Goal: Find specific page/section: Find specific page/section

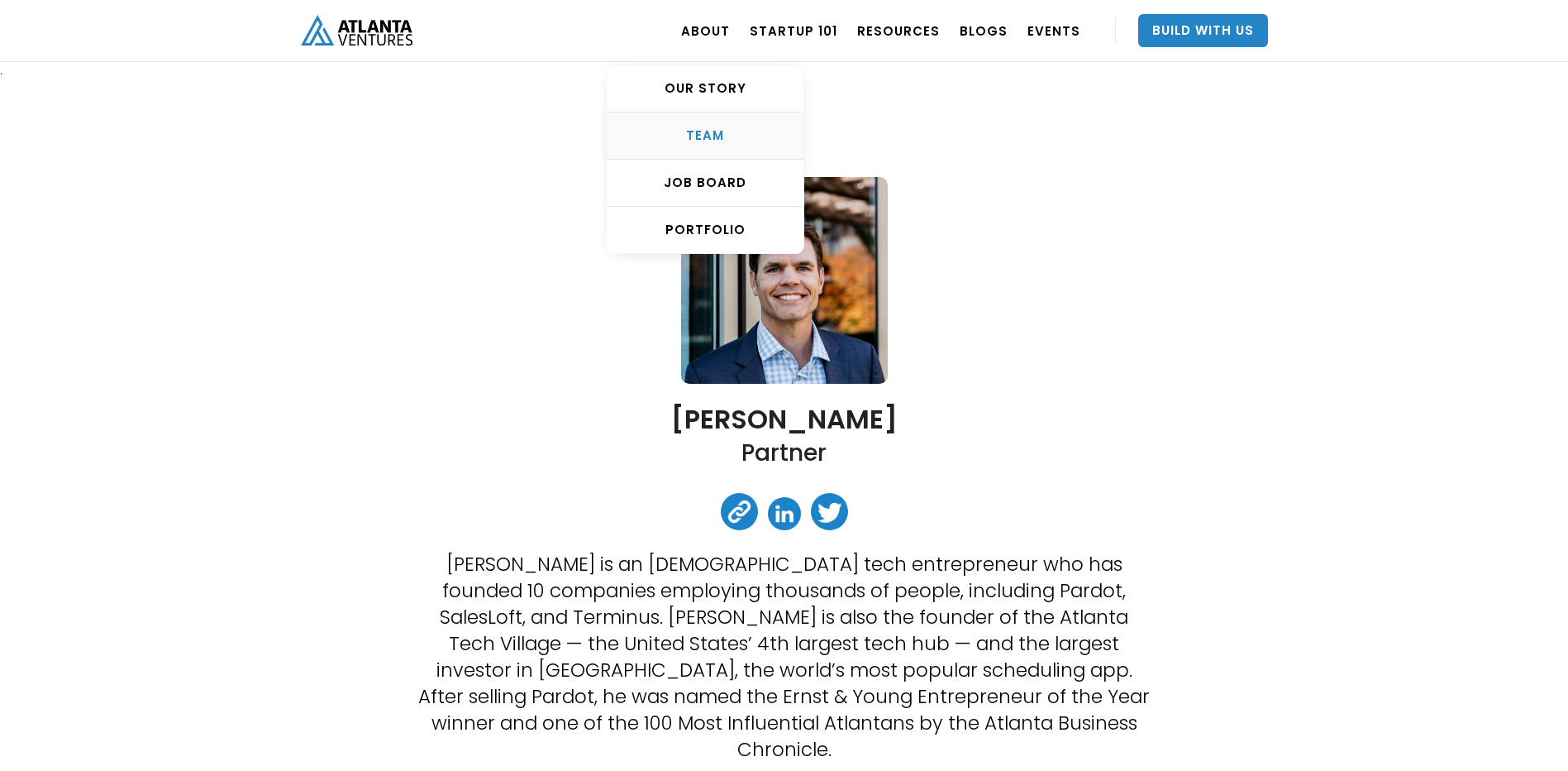
click at [721, 125] on link "TEAM" at bounding box center [705, 135] width 196 height 47
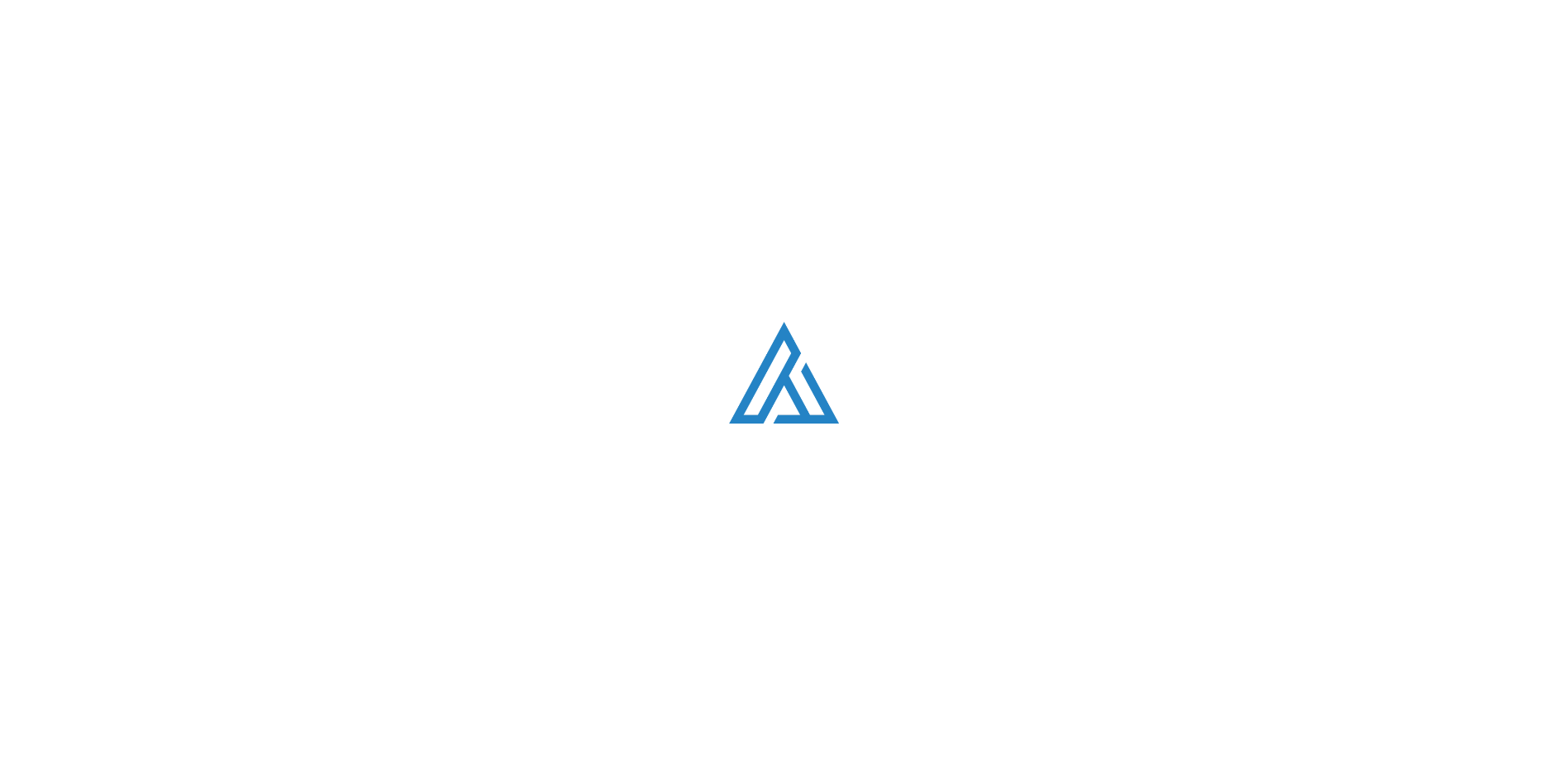
scroll to position [2094, 0]
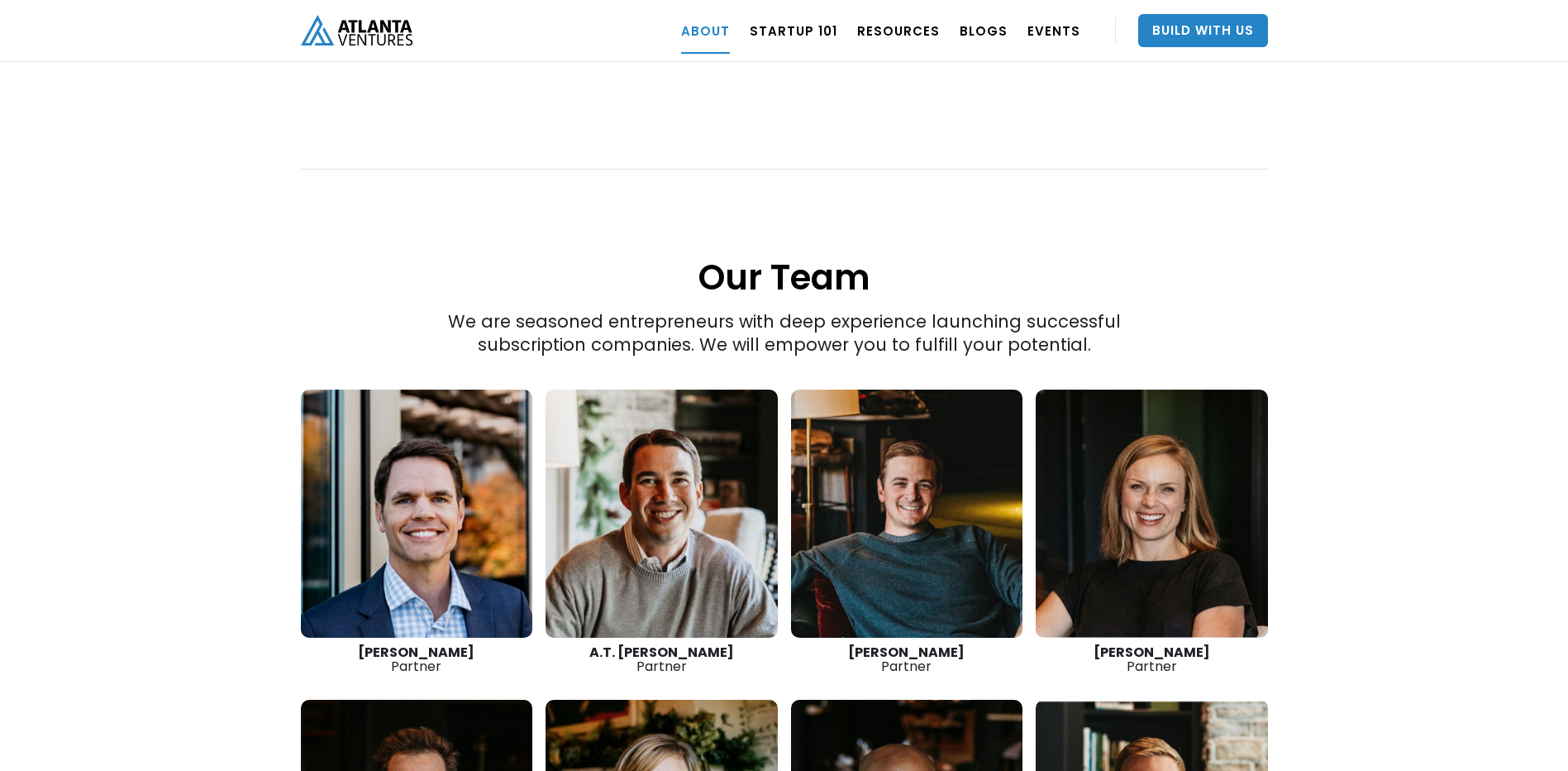
click at [940, 437] on link at bounding box center [908, 513] width 233 height 248
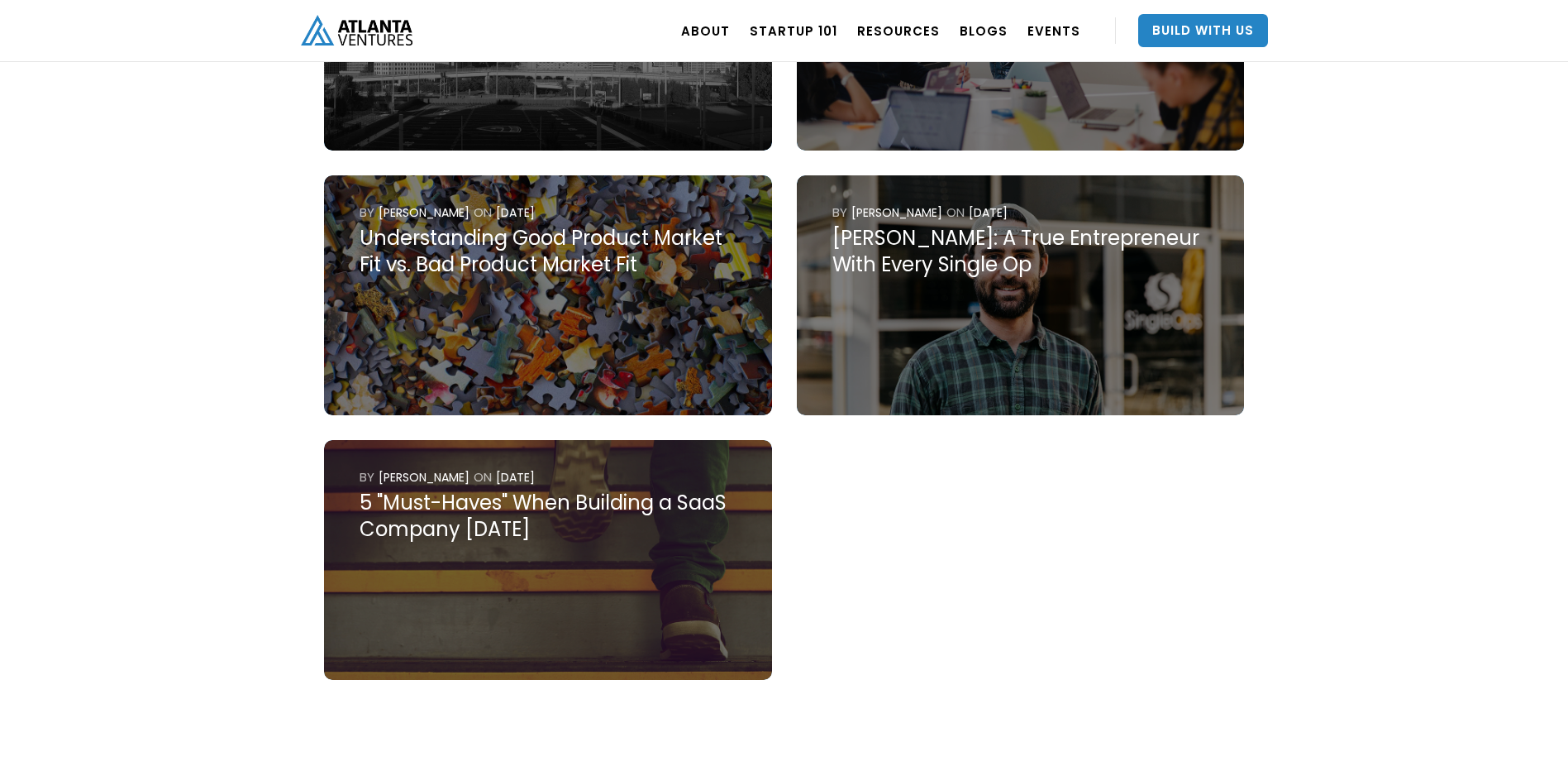
scroll to position [1407, 0]
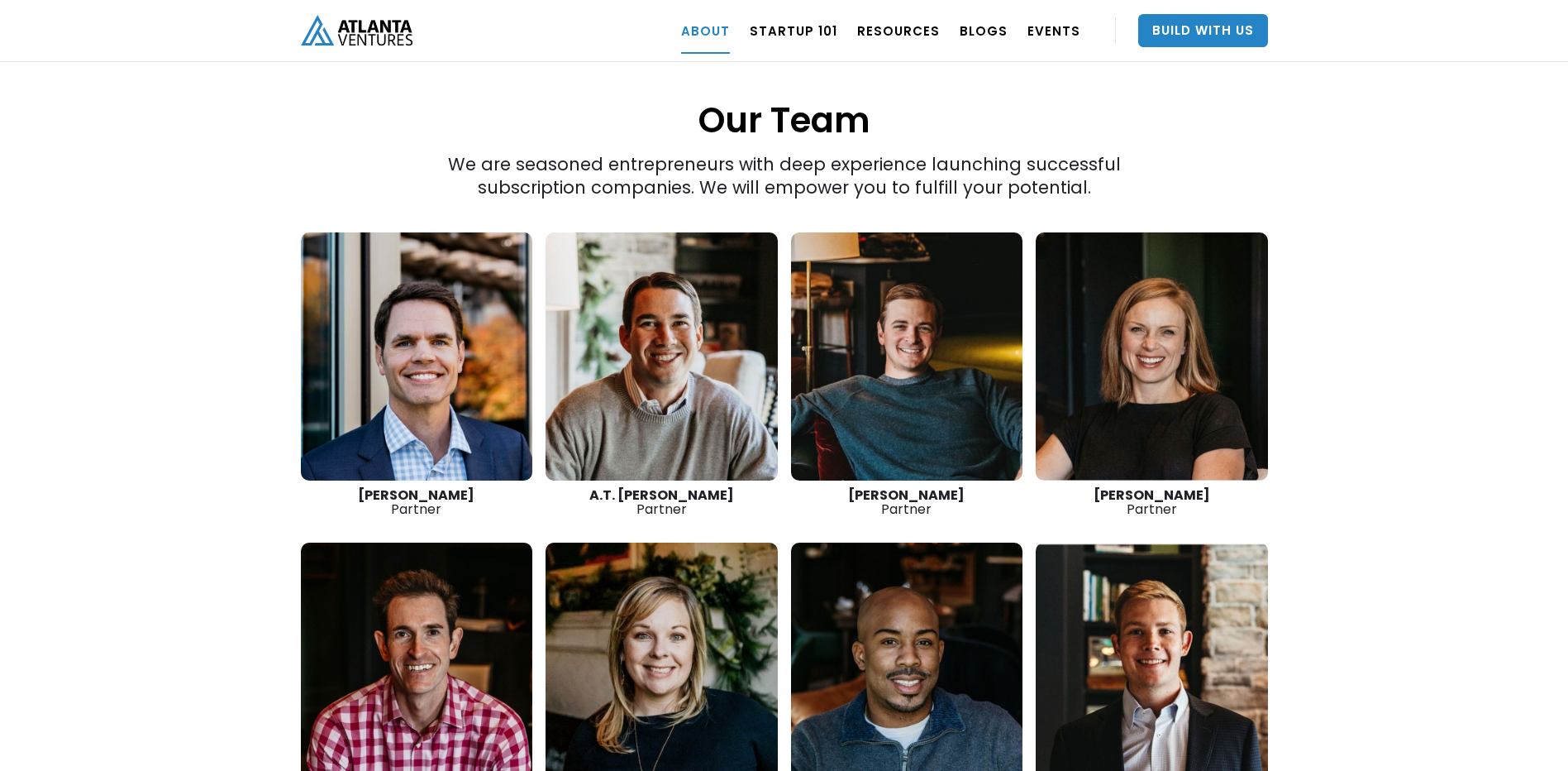
scroll to position [2591, 0]
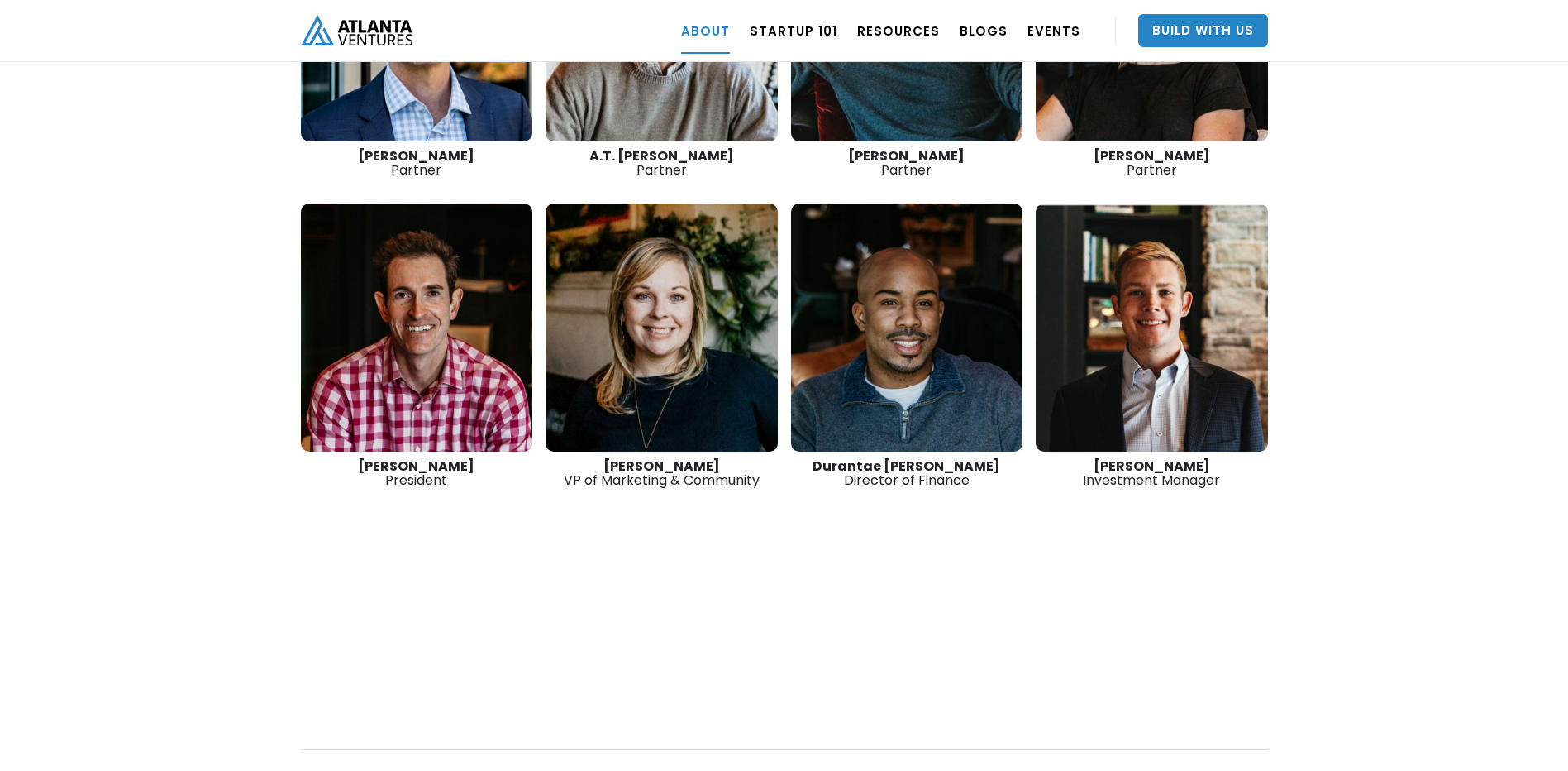
click at [918, 276] on link at bounding box center [908, 327] width 233 height 248
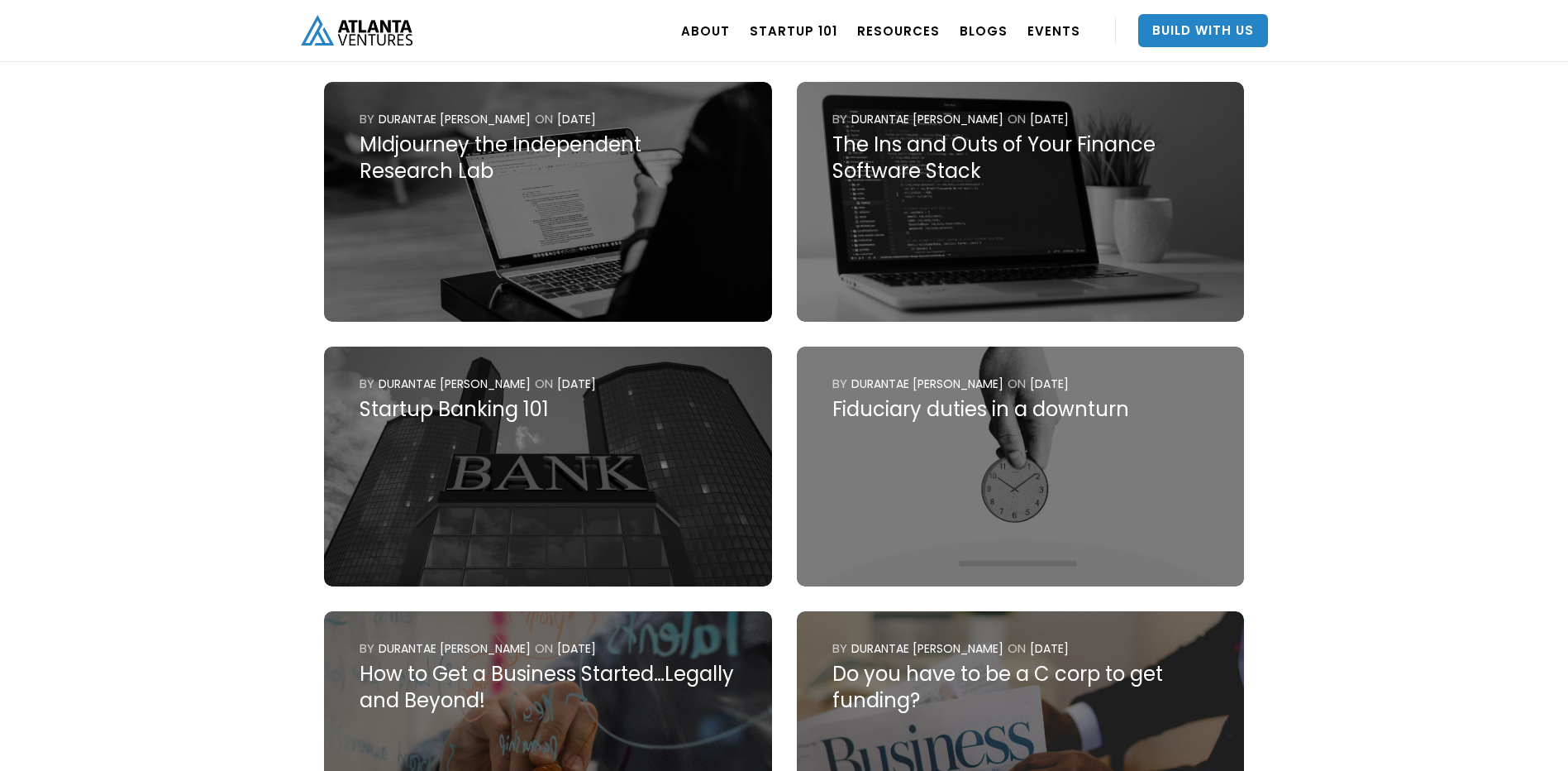
scroll to position [992, 0]
